Goal: Task Accomplishment & Management: Manage account settings

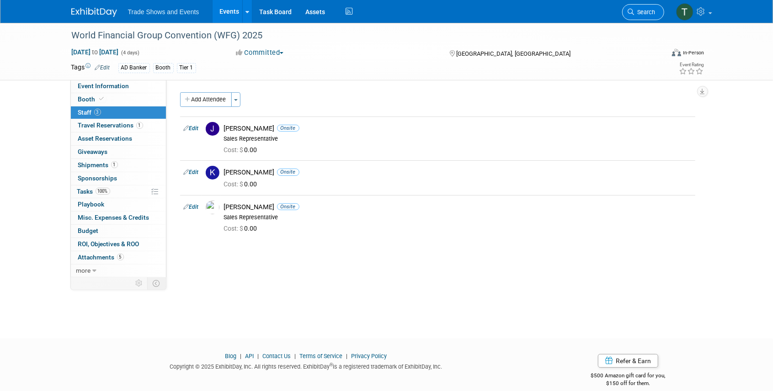
click at [642, 16] on link "Search" at bounding box center [643, 12] width 42 height 16
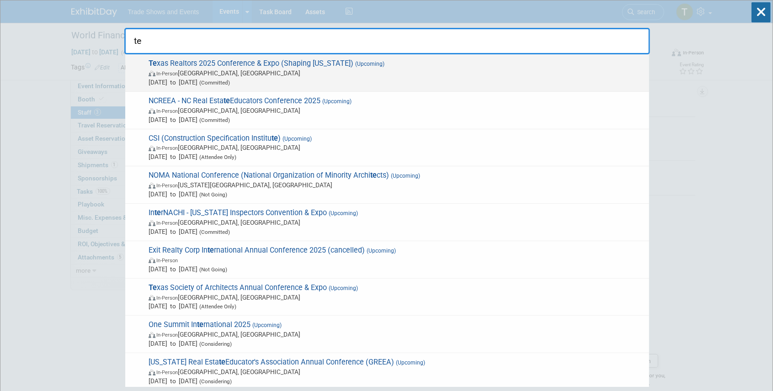
type input "te"
click at [219, 65] on span "Te xas Realtors 2025 Conference & Expo (Shaping [US_STATE]) (Upcoming) In-Perso…" at bounding box center [395, 73] width 499 height 28
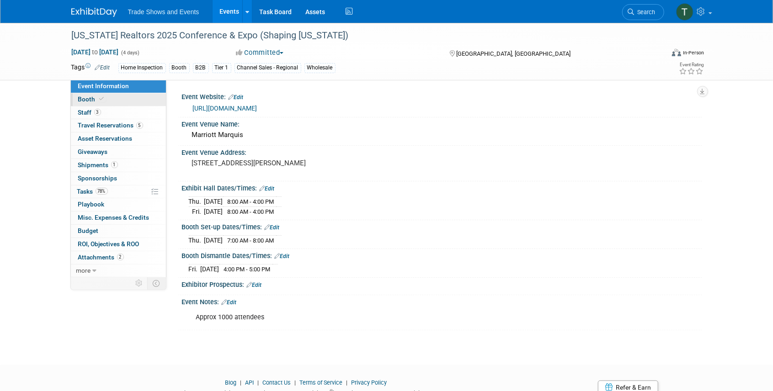
click at [113, 99] on link "Booth" at bounding box center [118, 99] width 95 height 13
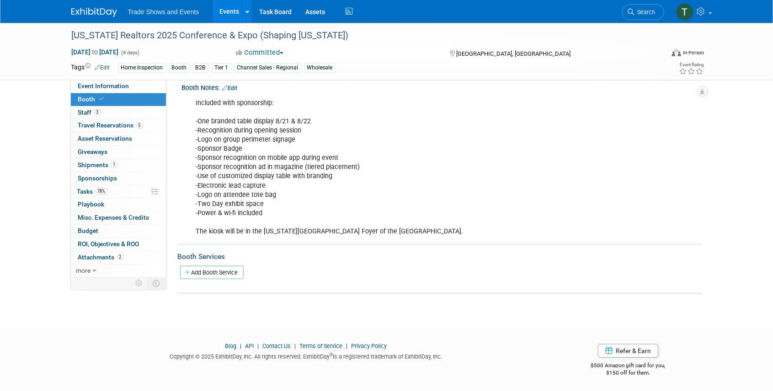
scroll to position [115, 0]
drag, startPoint x: 372, startPoint y: 358, endPoint x: 263, endPoint y: 304, distance: 121.4
click at [372, 358] on div "Copyright © 2025 ExhibitDay, Inc. All rights reserved. ExhibitDay ® is a regist…" at bounding box center [306, 356] width 470 height 11
click at [83, 256] on span "Attachments 2" at bounding box center [101, 257] width 46 height 7
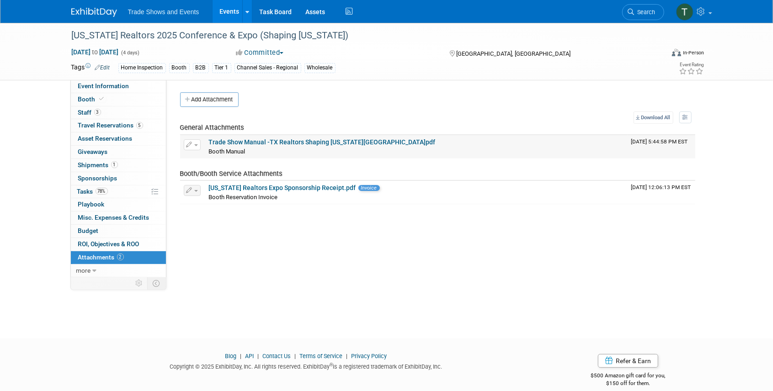
click at [196, 144] on span "button" at bounding box center [196, 145] width 4 height 2
click at [214, 187] on button "Delete Attachment" at bounding box center [225, 192] width 72 height 12
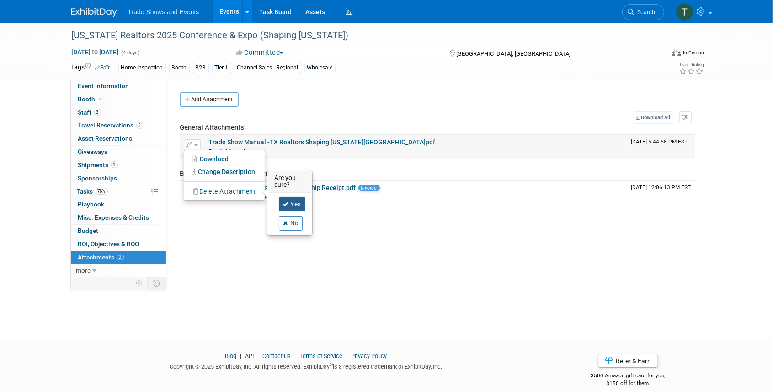
click at [291, 205] on link "Yes" at bounding box center [292, 204] width 27 height 15
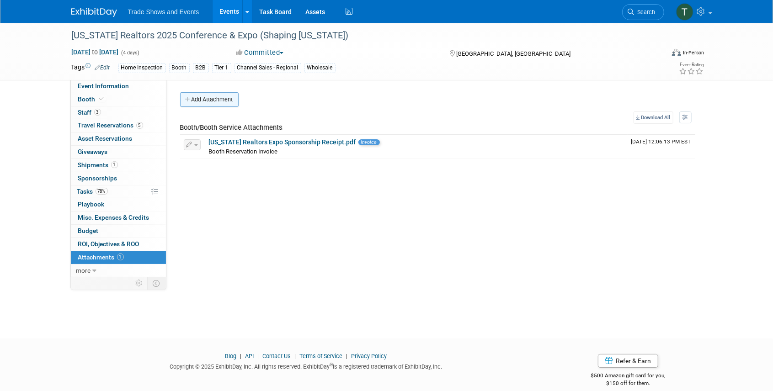
click at [212, 94] on button "Add Attachment" at bounding box center [209, 99] width 58 height 15
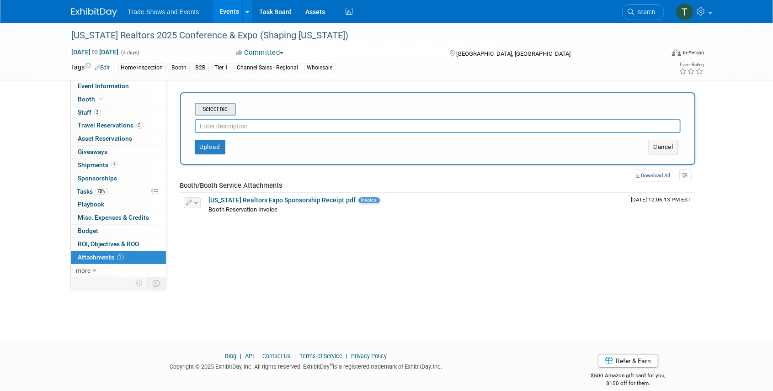
click at [222, 112] on input "file" at bounding box center [180, 109] width 109 height 11
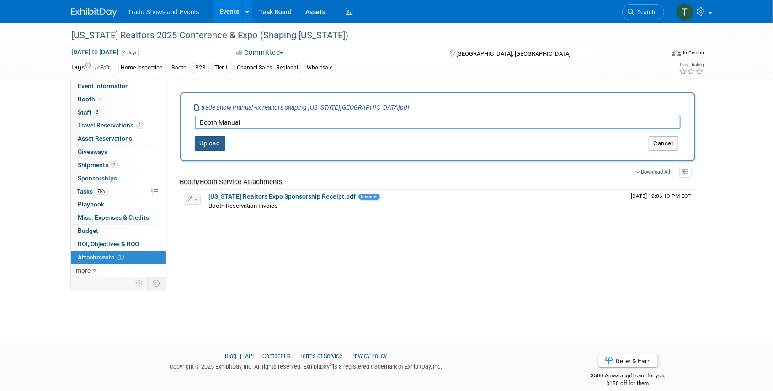
type input "Booth Manual"
click at [206, 145] on button "Upload" at bounding box center [210, 143] width 31 height 15
